Goal: Use online tool/utility: Use online tool/utility

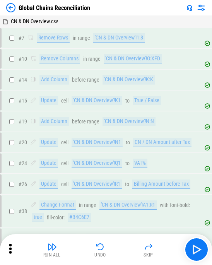
scroll to position [596, 0]
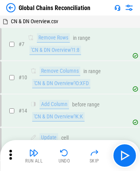
scroll to position [951, 0]
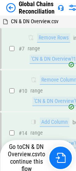
scroll to position [2914, 0]
